Goal: Information Seeking & Learning: Learn about a topic

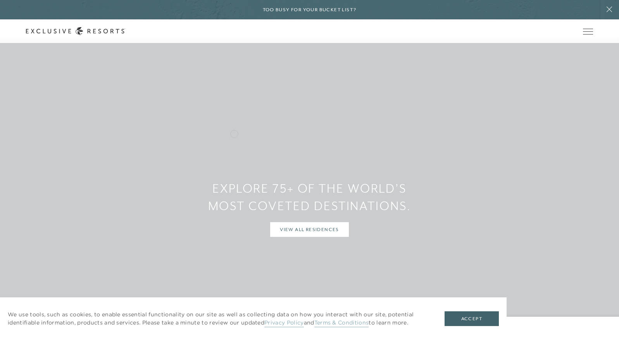
scroll to position [754, 0]
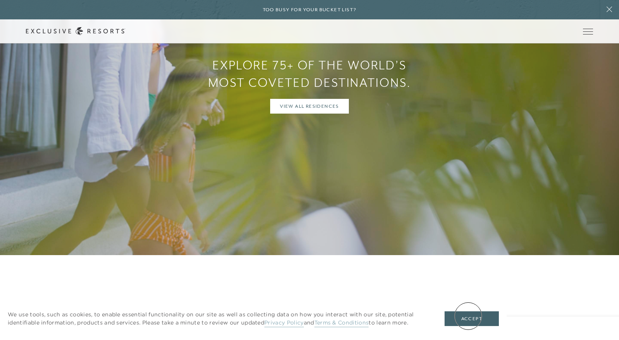
click at [468, 316] on button "Accept" at bounding box center [471, 318] width 54 height 15
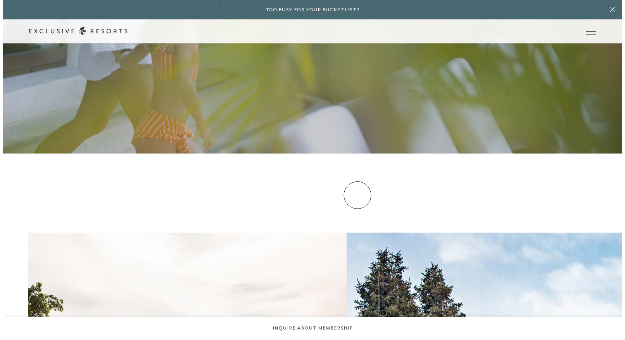
scroll to position [621, 0]
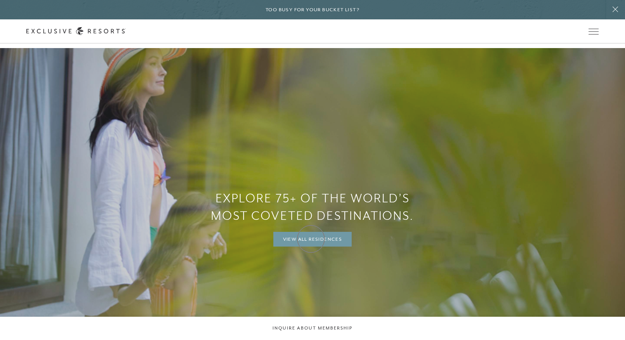
click at [311, 239] on link "View All Residences" at bounding box center [312, 239] width 79 height 15
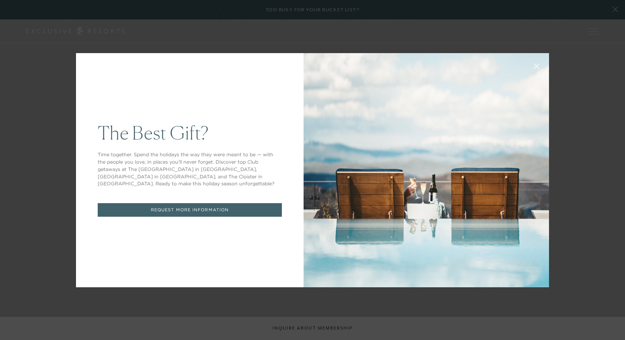
drag, startPoint x: 599, startPoint y: 81, endPoint x: 594, endPoint y: 81, distance: 4.7
click at [599, 81] on div "The Best Gift? Time together. Spend the holidays the way they were meant to be …" at bounding box center [312, 170] width 625 height 340
click at [534, 65] on icon at bounding box center [537, 66] width 6 height 6
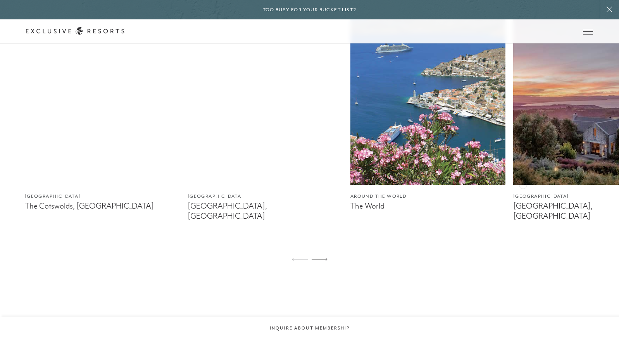
scroll to position [390, 0]
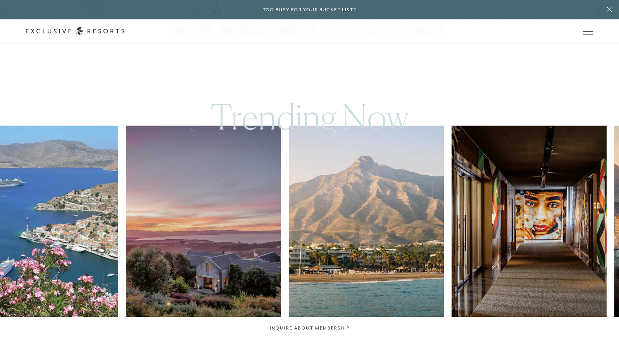
click at [222, 209] on img at bounding box center [203, 223] width 155 height 194
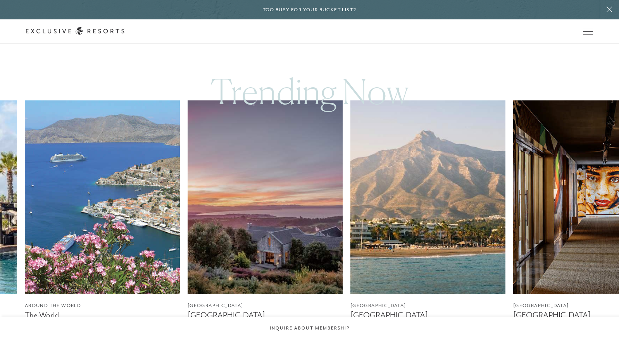
scroll to position [417, 0]
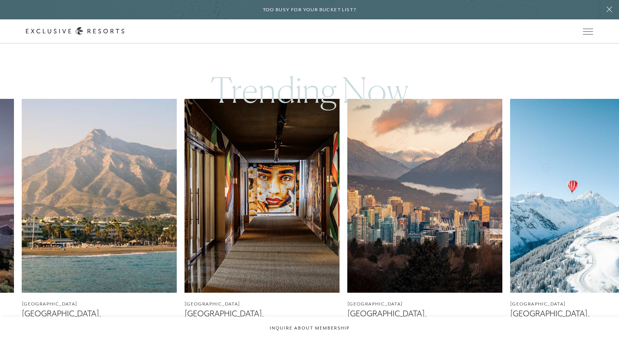
click at [213, 163] on img at bounding box center [261, 196] width 155 height 194
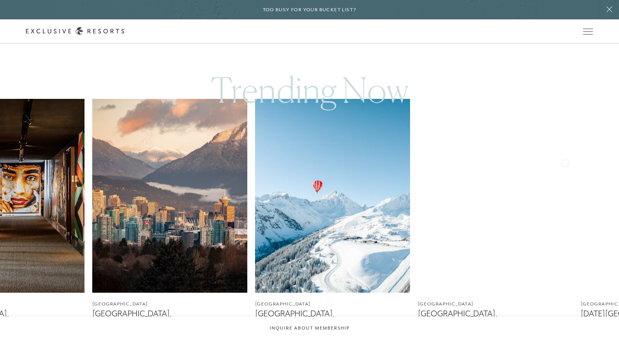
click at [305, 159] on img at bounding box center [332, 196] width 155 height 194
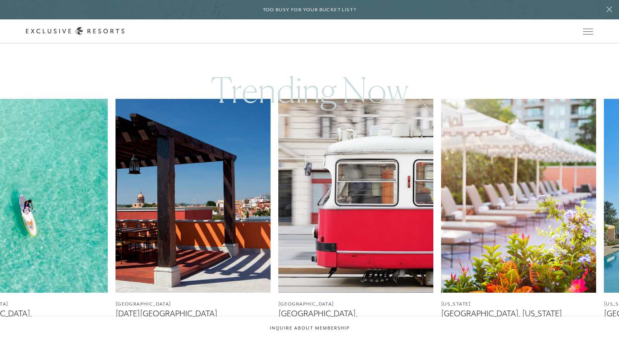
click at [188, 148] on img at bounding box center [192, 196] width 155 height 194
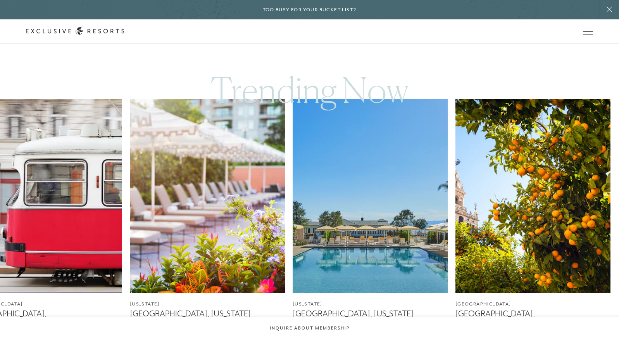
click at [185, 184] on img at bounding box center [207, 196] width 155 height 194
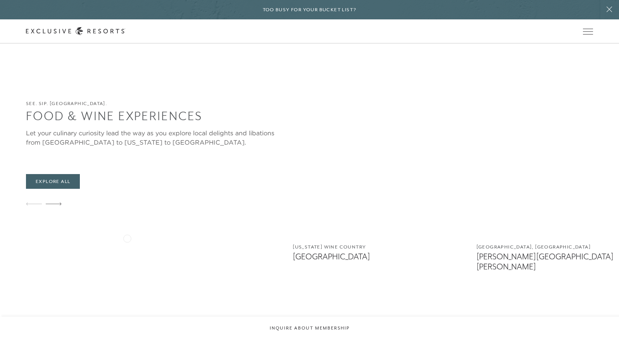
scroll to position [2231, 0]
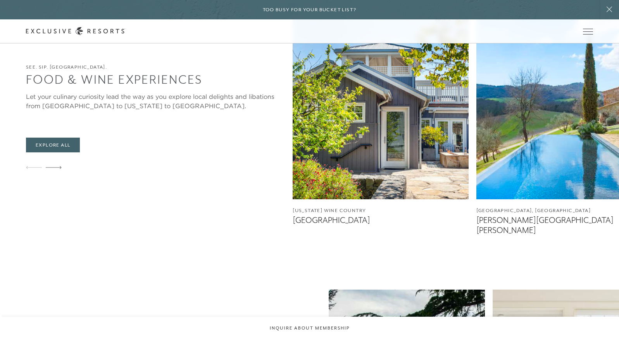
click at [476, 128] on img at bounding box center [564, 102] width 176 height 194
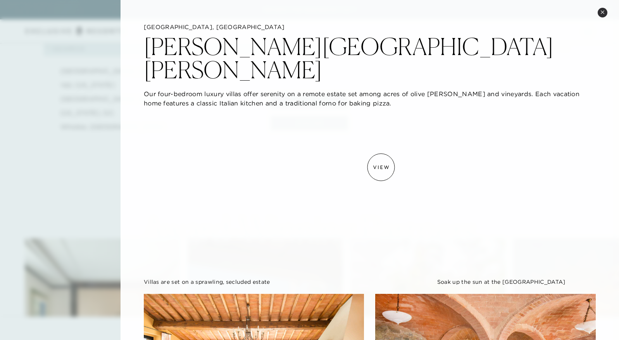
scroll to position [1150, 0]
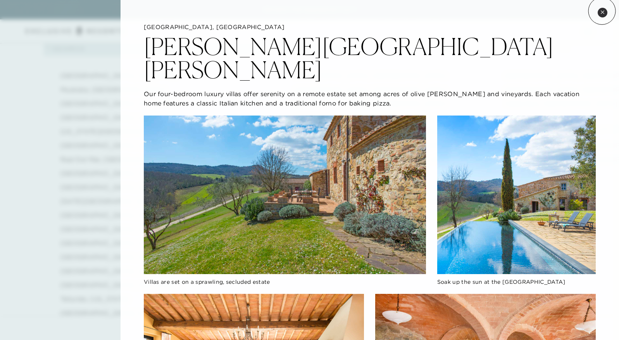
click at [602, 11] on icon at bounding box center [602, 12] width 4 height 4
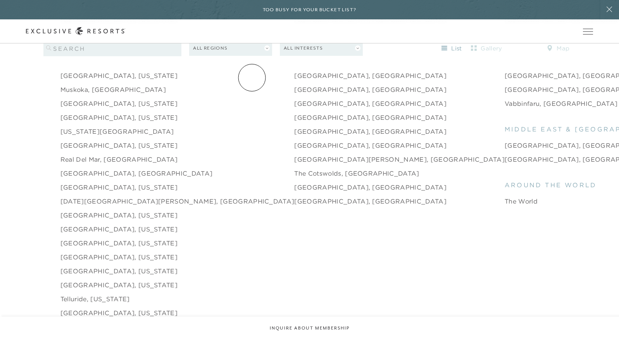
click at [0, 0] on link "Residence Collection" at bounding box center [0, 0] width 0 height 0
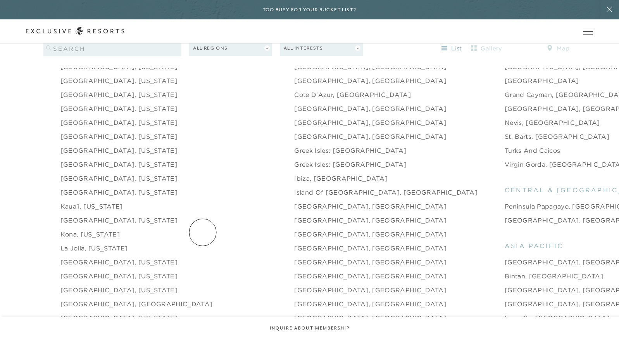
scroll to position [882, 0]
click at [294, 116] on link "[GEOGRAPHIC_DATA], [GEOGRAPHIC_DATA]" at bounding box center [370, 120] width 152 height 9
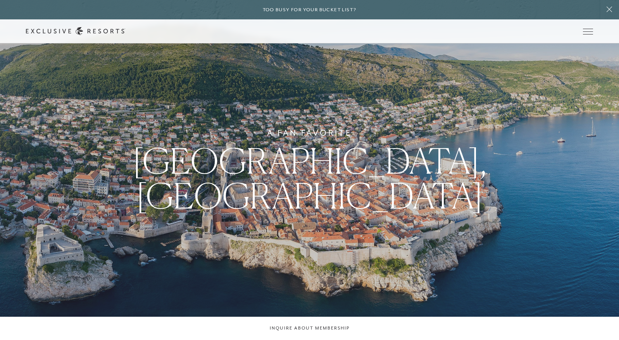
click at [0, 0] on link "Experience Collection" at bounding box center [0, 0] width 0 height 0
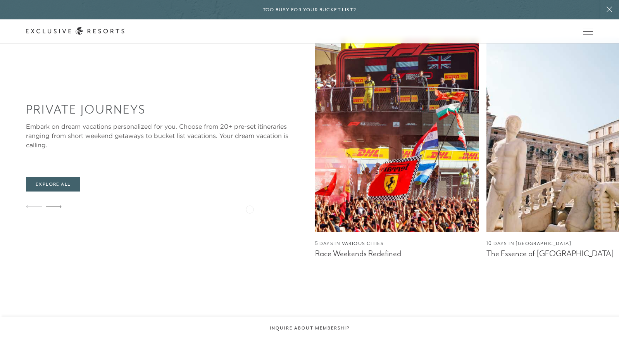
scroll to position [888, 0]
